Goal: Task Accomplishment & Management: Use online tool/utility

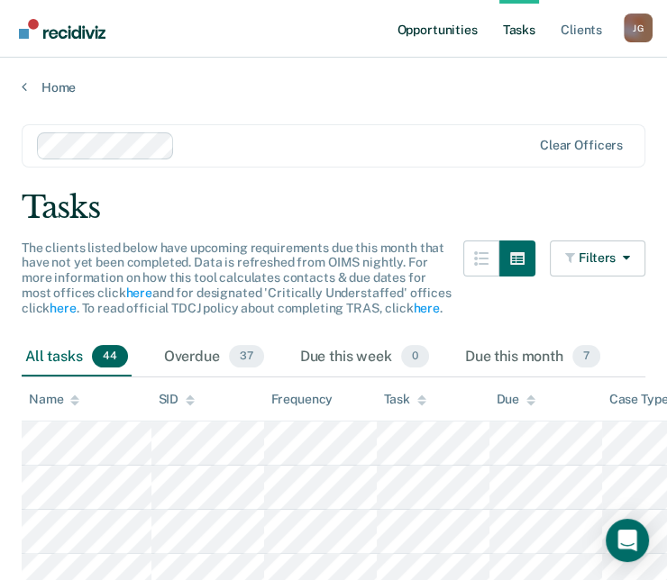
click at [425, 27] on link "Opportunities" at bounding box center [436, 29] width 87 height 58
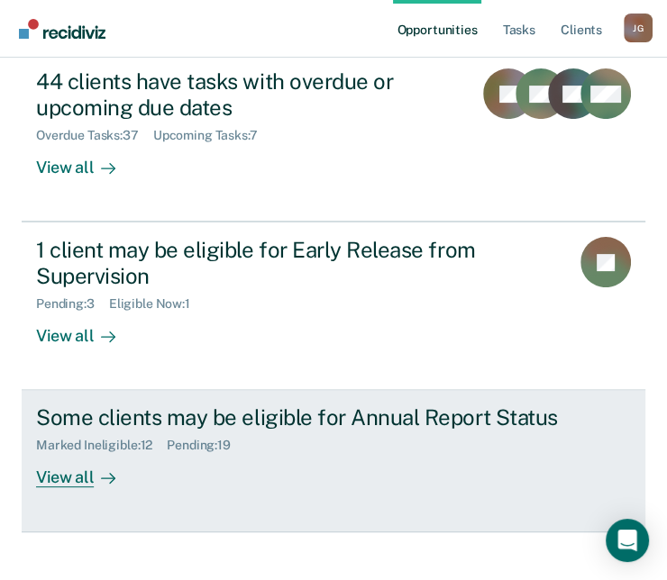
scroll to position [272, 0]
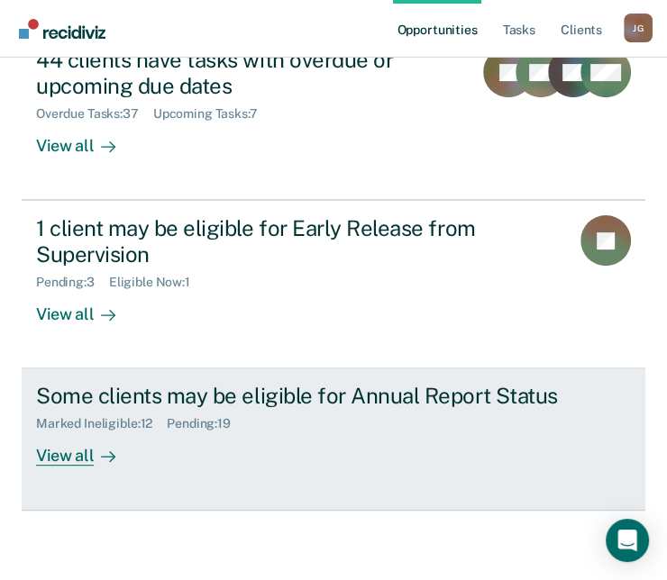
click at [73, 453] on div "View all" at bounding box center [86, 449] width 101 height 35
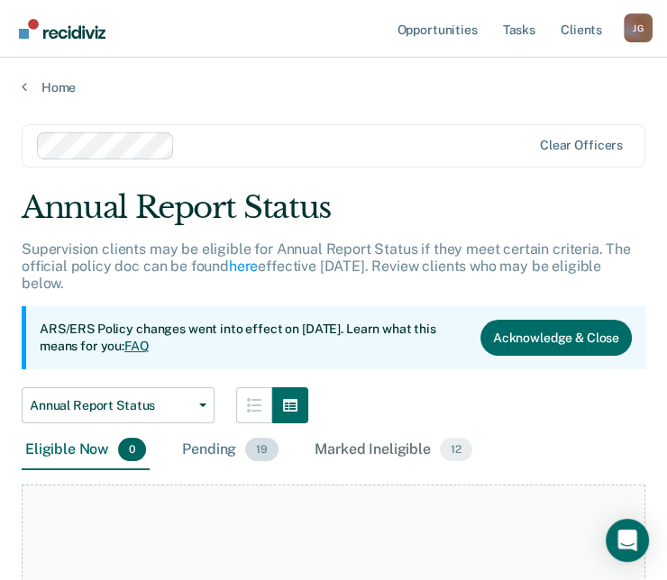
click at [222, 449] on div "Pending 19" at bounding box center [230, 451] width 104 height 40
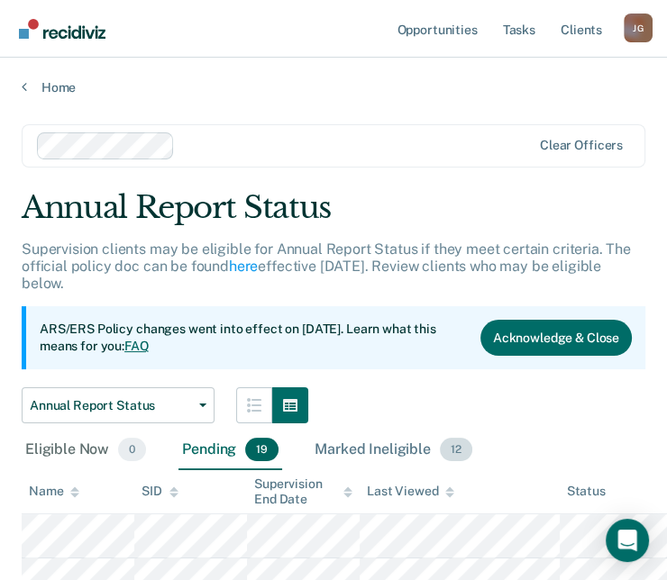
click at [379, 449] on div "Marked Ineligible 12" at bounding box center [393, 451] width 164 height 40
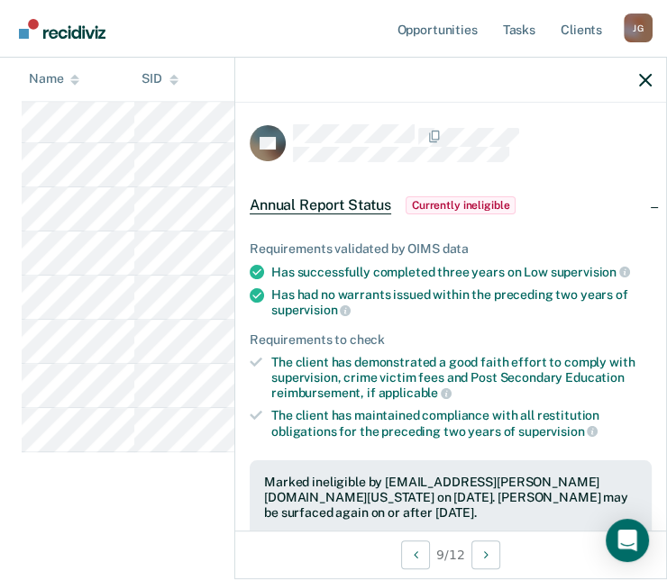
click at [308, 200] on span "Annual Report Status" at bounding box center [321, 205] width 142 height 18
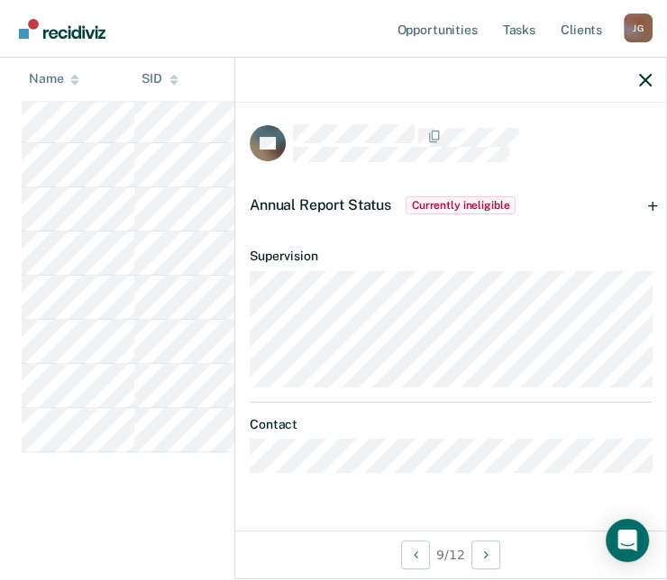
click at [354, 199] on span "Annual Report Status" at bounding box center [321, 204] width 142 height 17
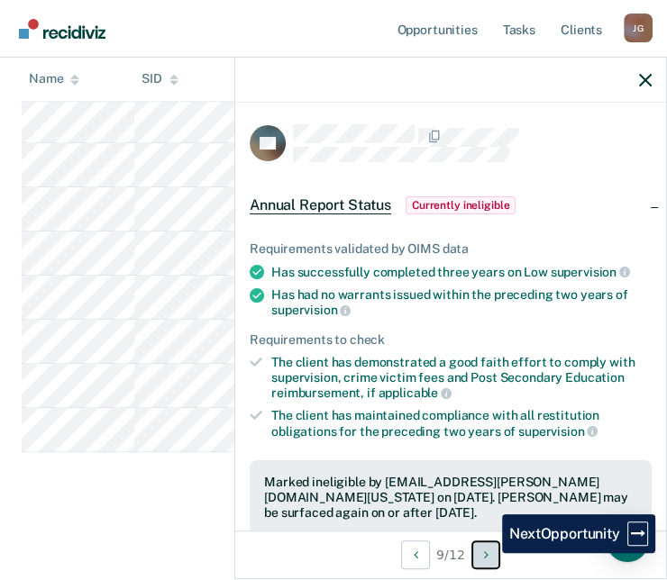
click at [489, 553] on icon "Next Opportunity" at bounding box center [486, 555] width 5 height 13
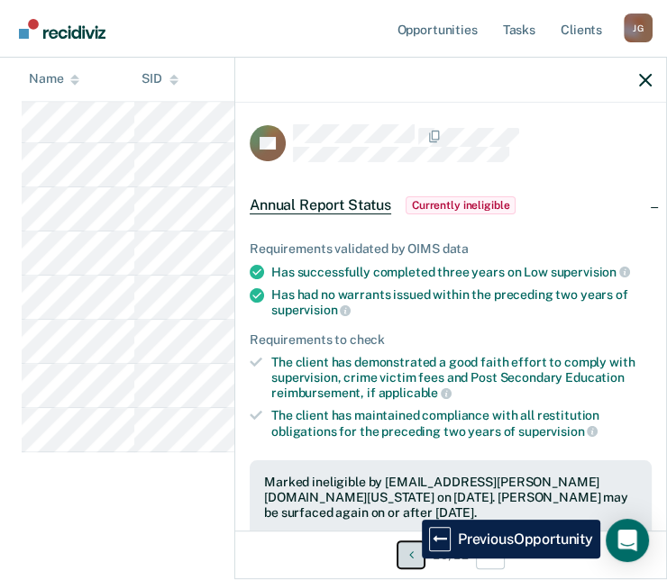
click at [409, 558] on icon "Previous Opportunity" at bounding box center [411, 555] width 5 height 13
